Goal: Information Seeking & Learning: Learn about a topic

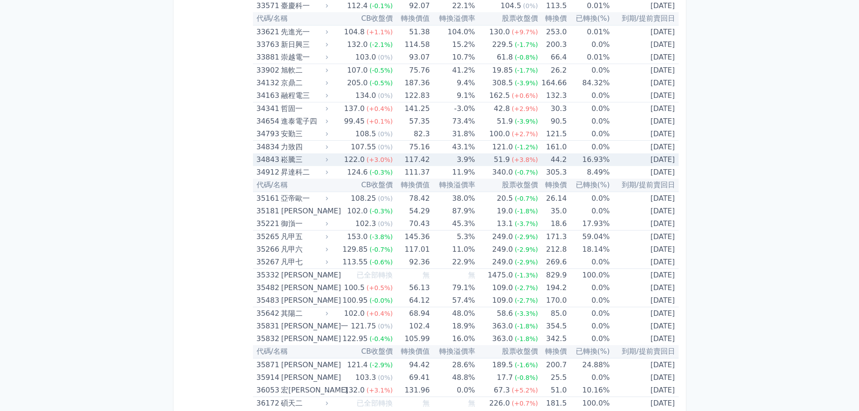
scroll to position [1893, 0]
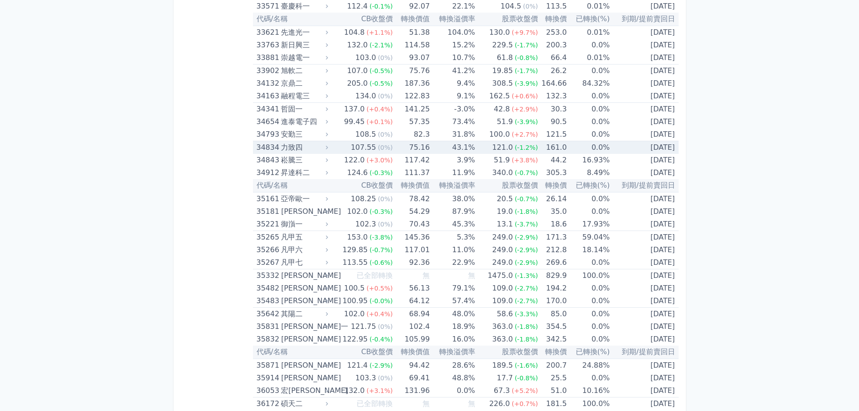
click at [284, 148] on div "力致四" at bounding box center [303, 147] width 45 height 13
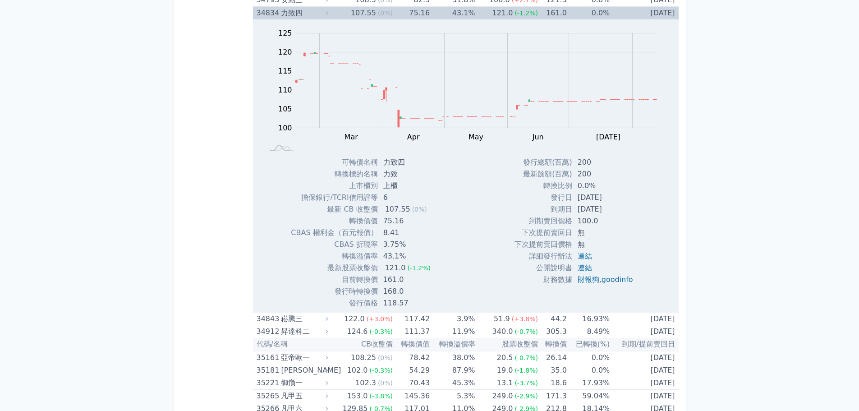
scroll to position [2028, 0]
drag, startPoint x: 576, startPoint y: 199, endPoint x: 623, endPoint y: 208, distance: 47.7
click at [623, 208] on tbody "發行總額(百萬) 200 最新餘額(百萬) 200 轉換比例 0.0% 發行日 [DATE] 到期日 [DATE] 到期賣回價格 100.0 無 無" at bounding box center [577, 220] width 126 height 129
click at [623, 208] on td "[DATE]" at bounding box center [606, 209] width 68 height 12
drag, startPoint x: 383, startPoint y: 276, endPoint x: 415, endPoint y: 276, distance: 32.0
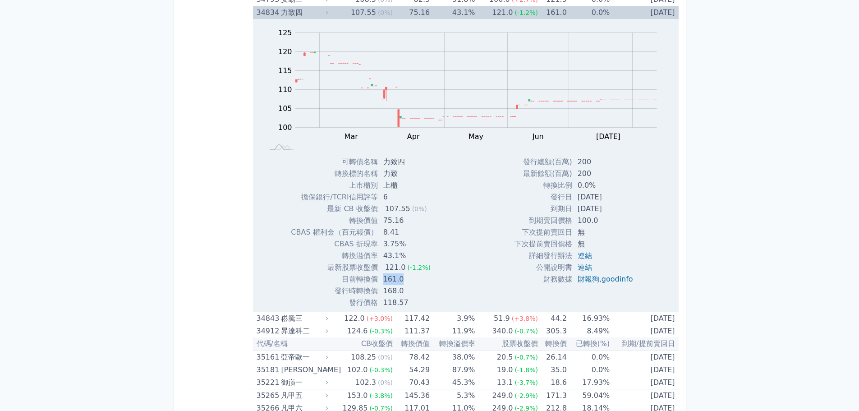
click at [415, 276] on td "161.0" at bounding box center [408, 279] width 60 height 12
drag, startPoint x: 578, startPoint y: 198, endPoint x: 628, endPoint y: 199, distance: 50.5
click at [628, 199] on td "[DATE]" at bounding box center [606, 197] width 68 height 12
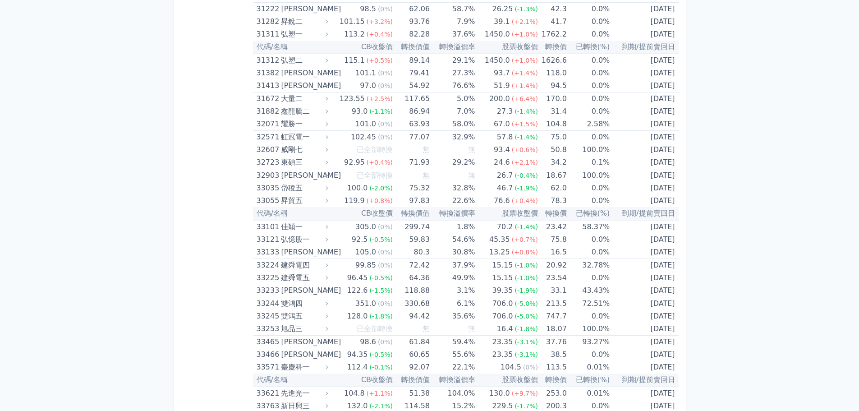
scroll to position [1532, 0]
click at [303, 294] on div "[PERSON_NAME]" at bounding box center [303, 290] width 45 height 13
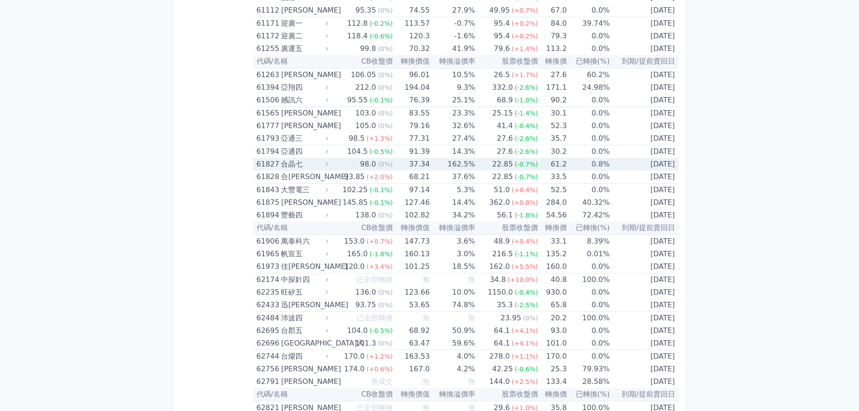
scroll to position [4100, 0]
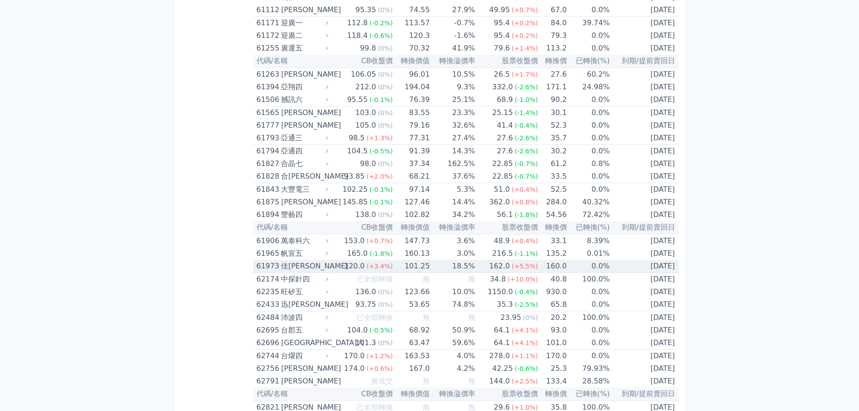
click at [330, 269] on icon at bounding box center [327, 266] width 6 height 6
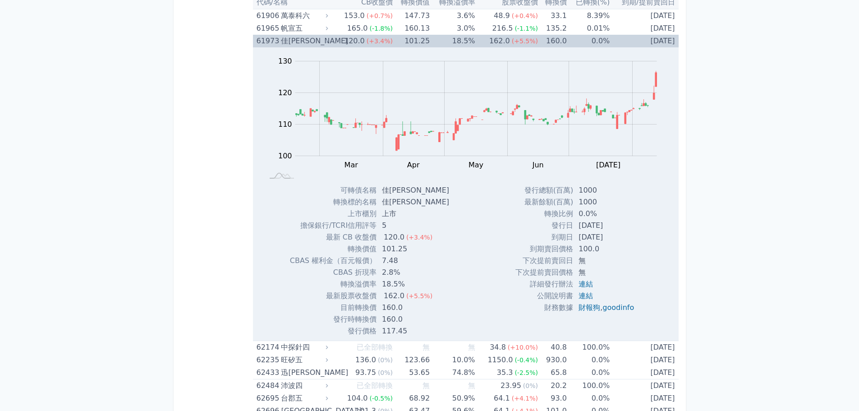
scroll to position [4326, 0]
